Goal: Check status

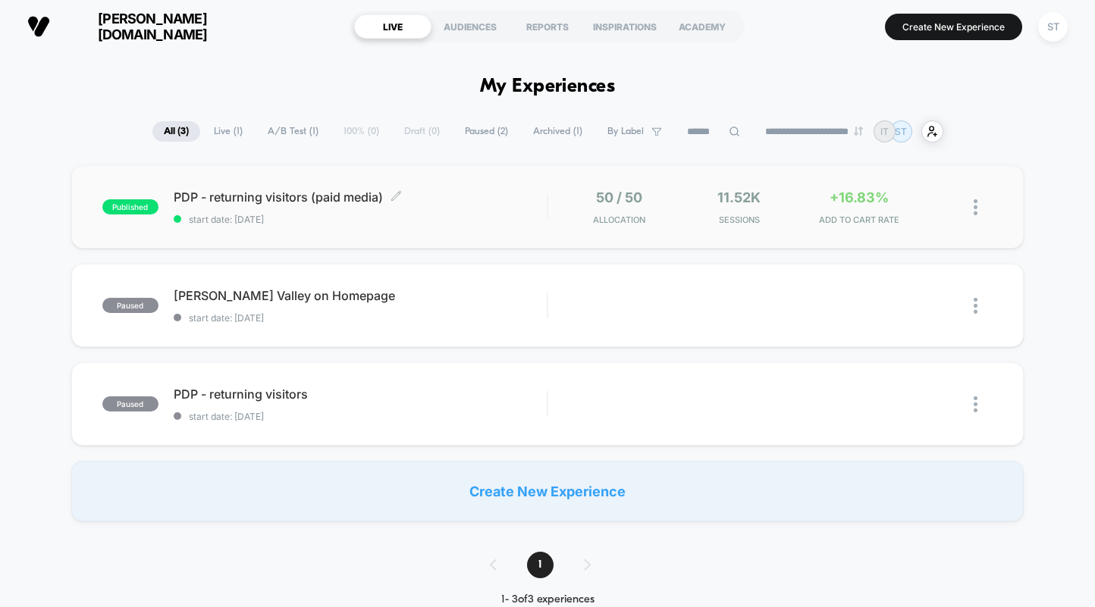
click at [387, 219] on span "start date: [DATE]" at bounding box center [360, 219] width 373 height 11
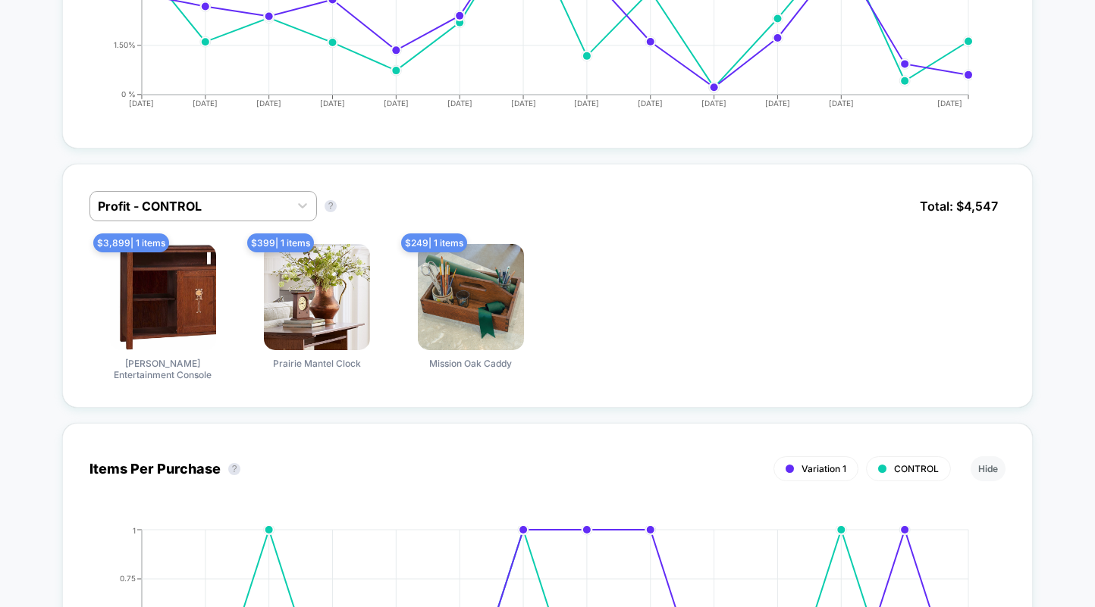
scroll to position [910, 0]
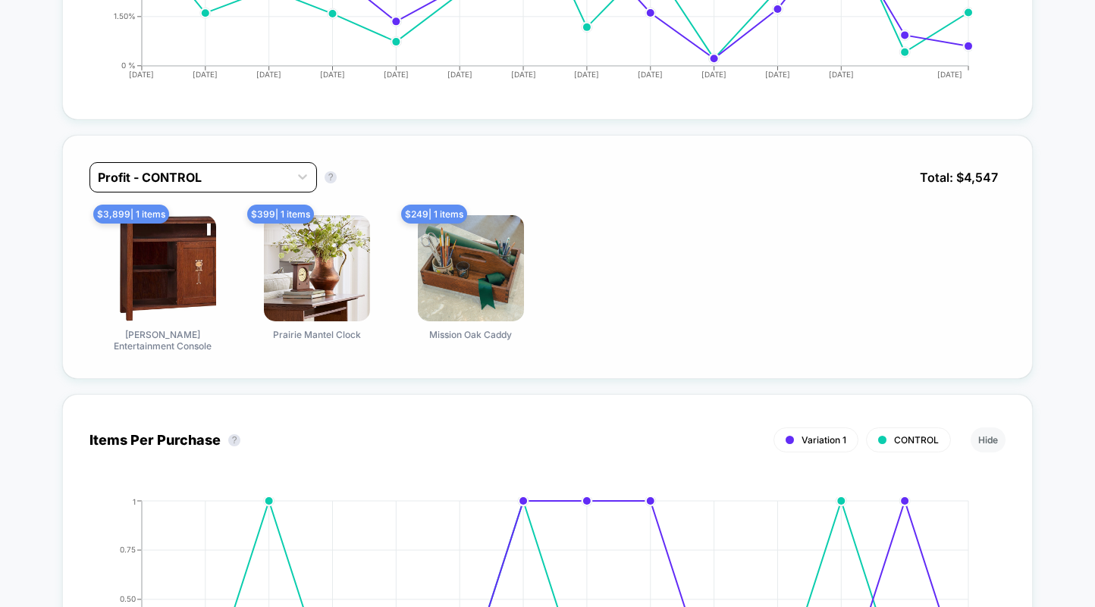
click at [208, 168] on div at bounding box center [189, 177] width 183 height 18
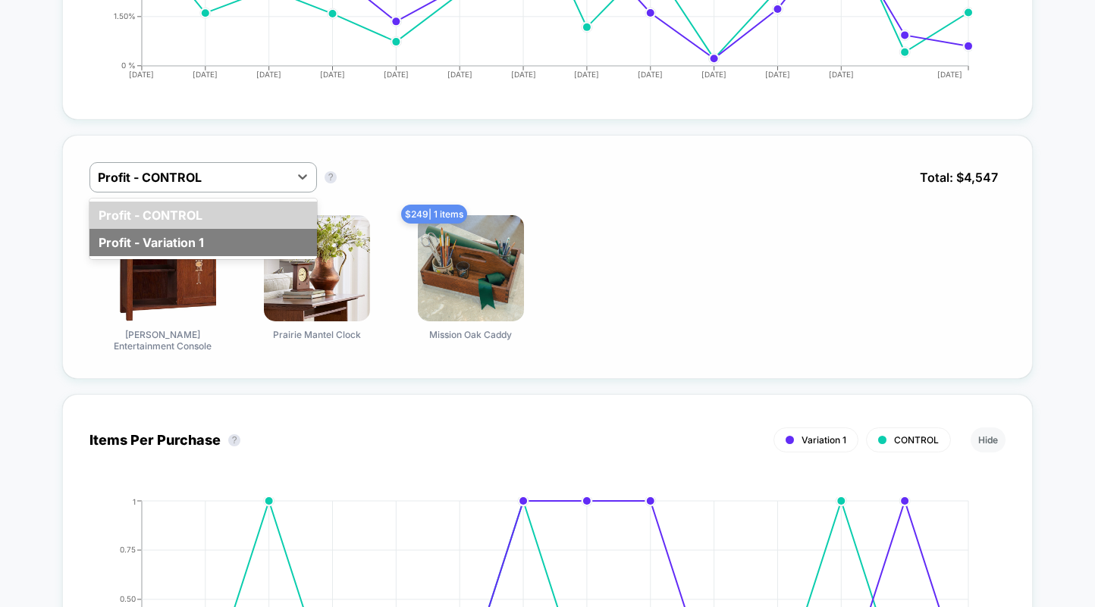
click at [208, 229] on div "Profit - Variation 1" at bounding box center [202, 242] width 227 height 27
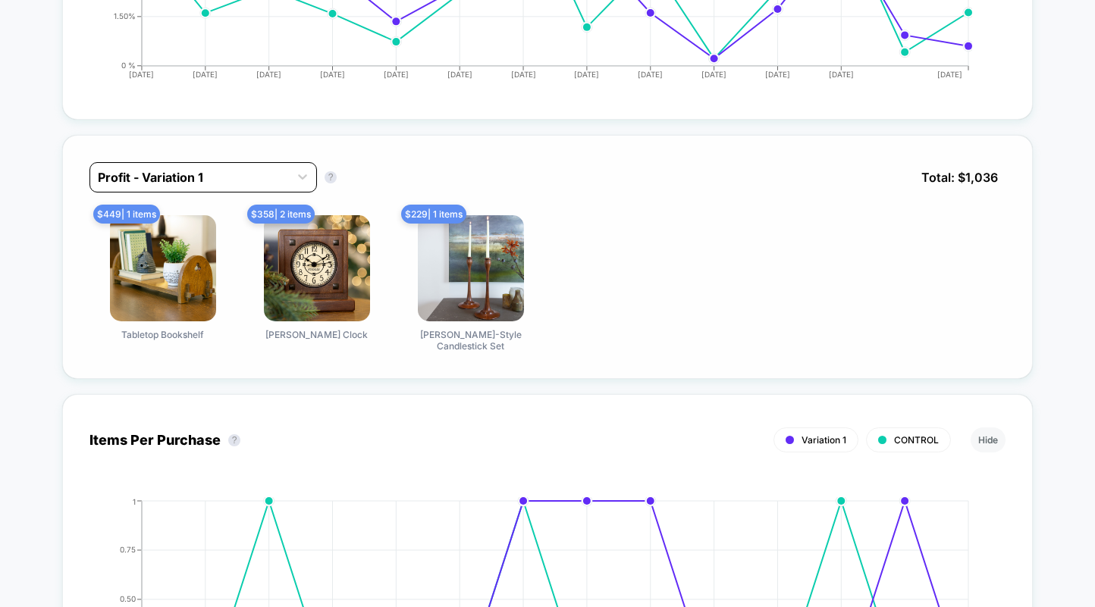
click at [235, 171] on div at bounding box center [189, 177] width 183 height 18
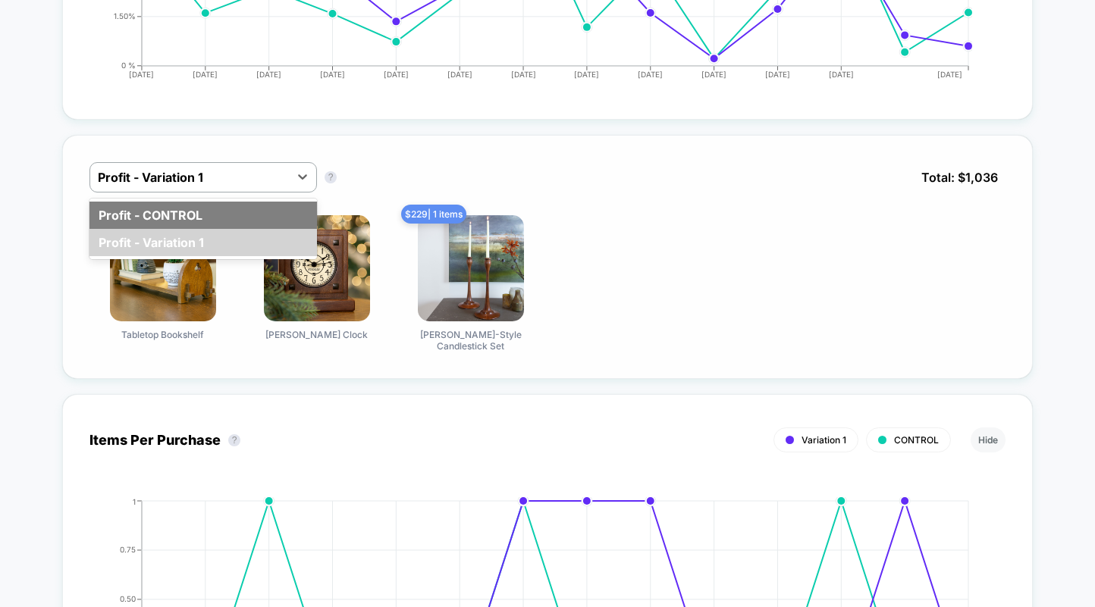
click at [234, 202] on div "Profit - CONTROL" at bounding box center [202, 215] width 227 height 27
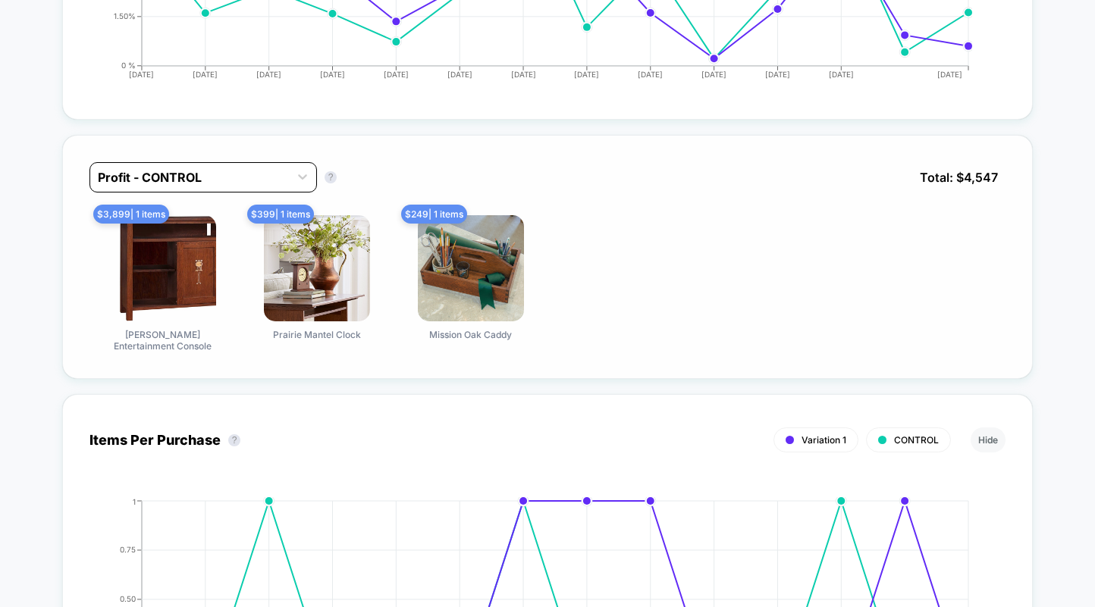
click at [230, 169] on div at bounding box center [189, 177] width 183 height 18
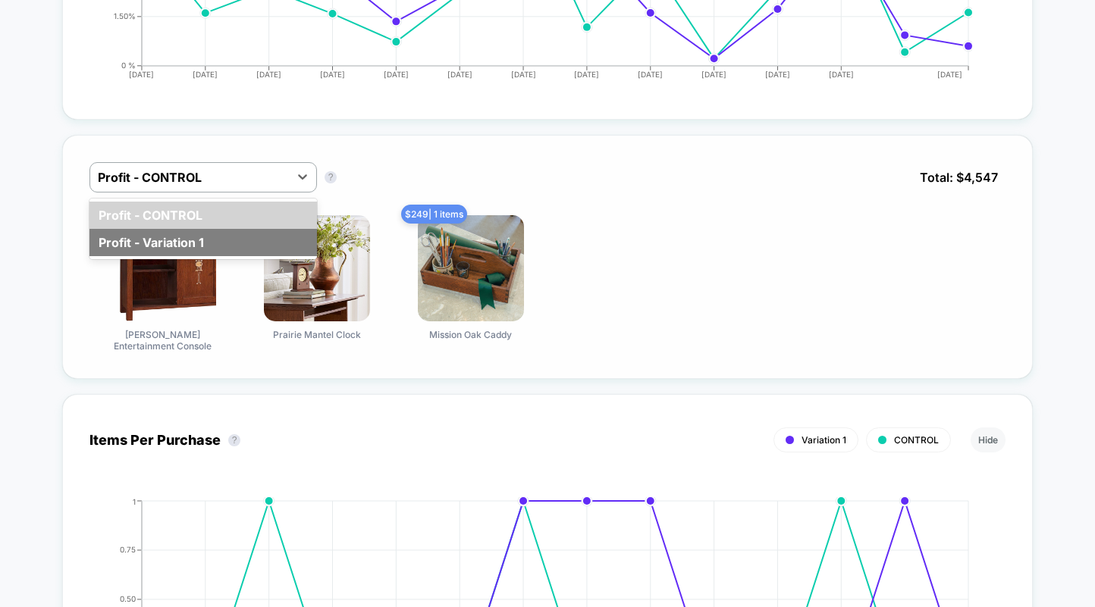
click at [228, 217] on div "Profit - CONTROL Profit - Variation 1" at bounding box center [202, 229] width 227 height 61
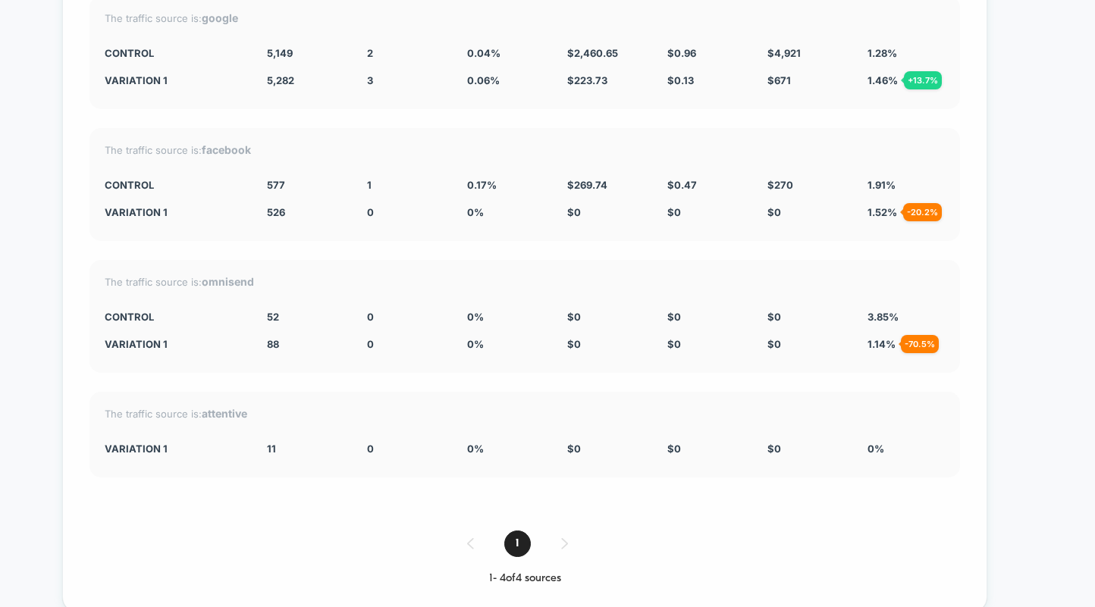
scroll to position [2653, 0]
